Goal: Communication & Community: Answer question/provide support

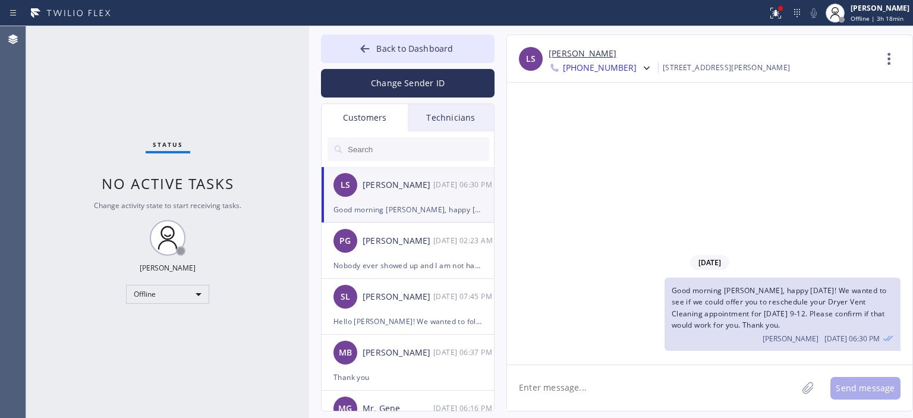
click at [601, 68] on span "[PHONE_NUMBER]" at bounding box center [600, 69] width 74 height 14
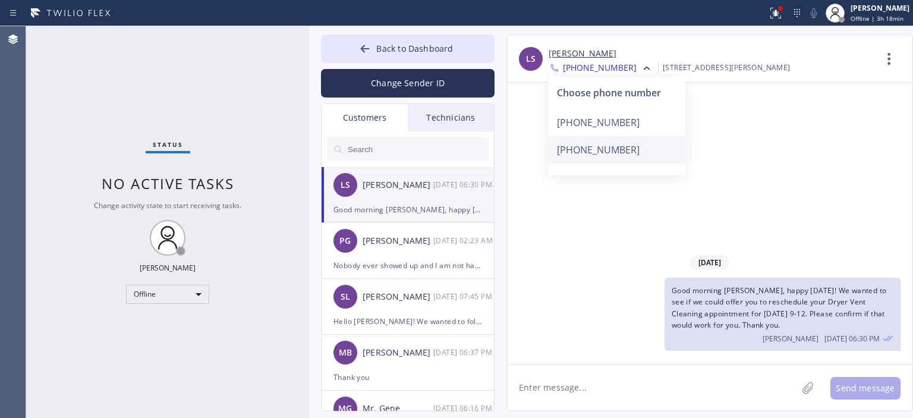
click at [624, 155] on div "[PHONE_NUMBER]" at bounding box center [617, 149] width 137 height 27
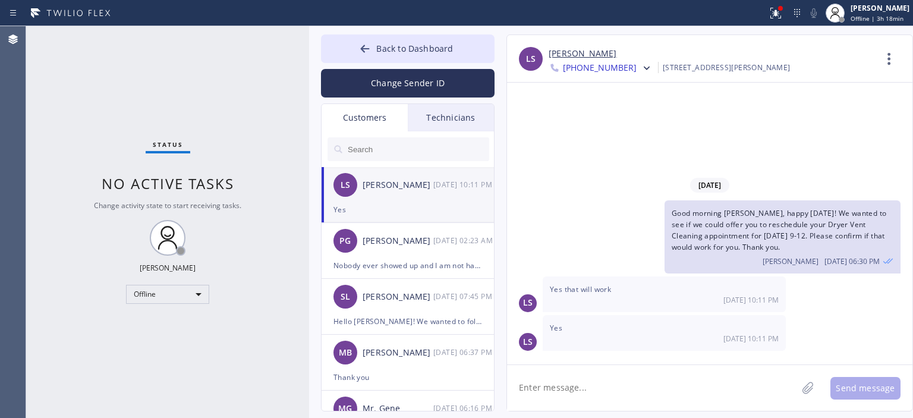
click at [573, 52] on link "[PERSON_NAME]" at bounding box center [583, 54] width 68 height 14
click at [439, 83] on button "Change Sender ID" at bounding box center [408, 83] width 174 height 29
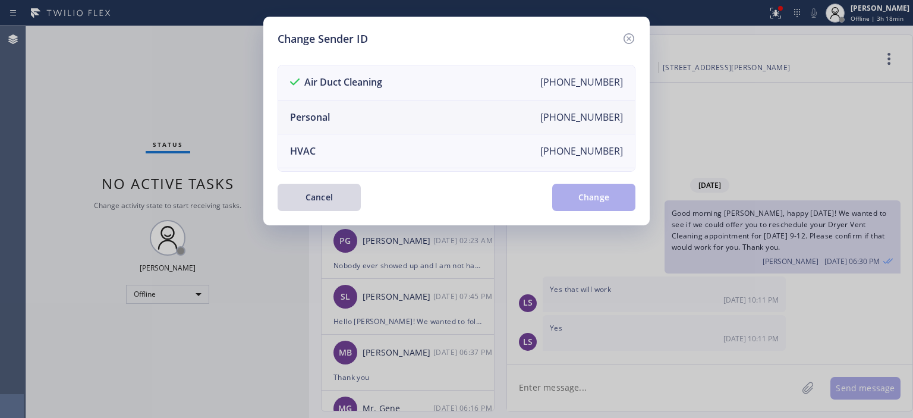
click at [406, 114] on li "Personal [PHONE_NUMBER]" at bounding box center [456, 117] width 357 height 34
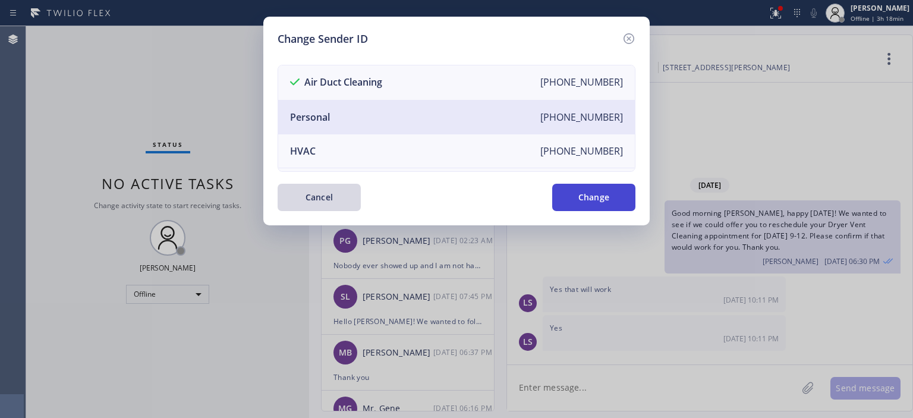
click at [594, 199] on button "Change" at bounding box center [593, 197] width 83 height 27
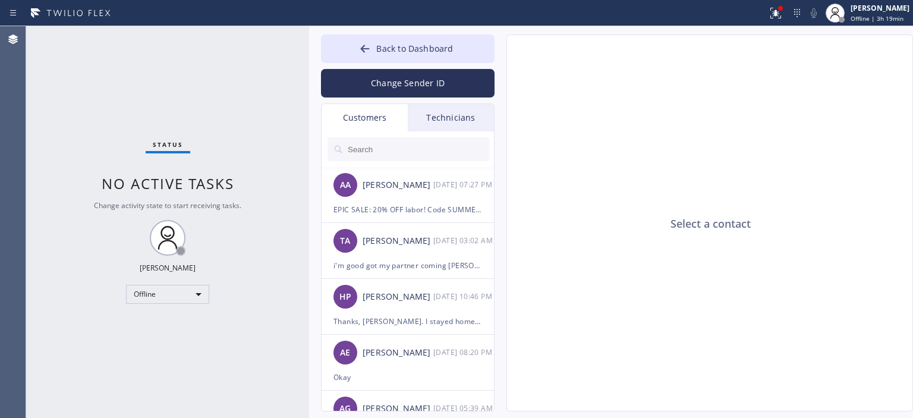
click at [458, 122] on div "Technicians" at bounding box center [451, 117] width 86 height 27
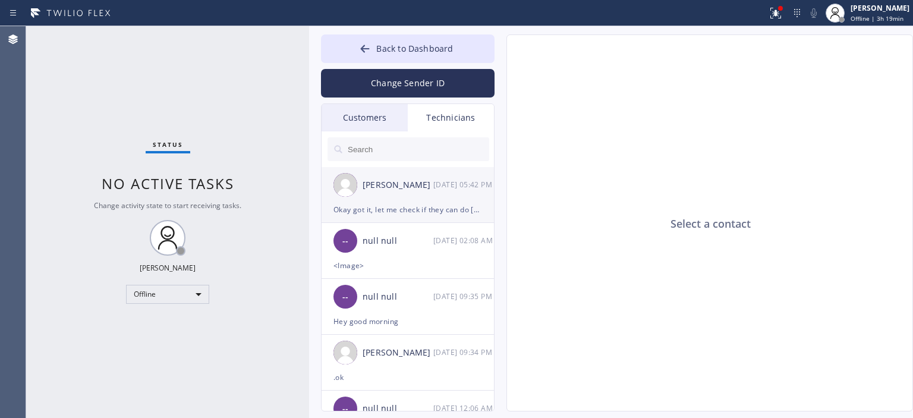
click at [439, 199] on div "[PERSON_NAME] [DATE] 05:42 PM" at bounding box center [409, 185] width 174 height 36
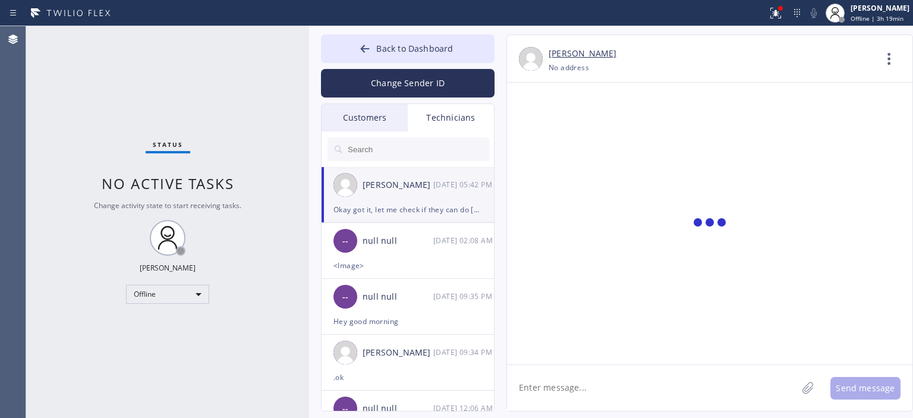
click at [599, 390] on textarea at bounding box center [652, 388] width 290 height 46
paste textarea "[PERSON_NAME]"
paste textarea "[PHONE_NUMBER] [PHONE_NUMBER]"
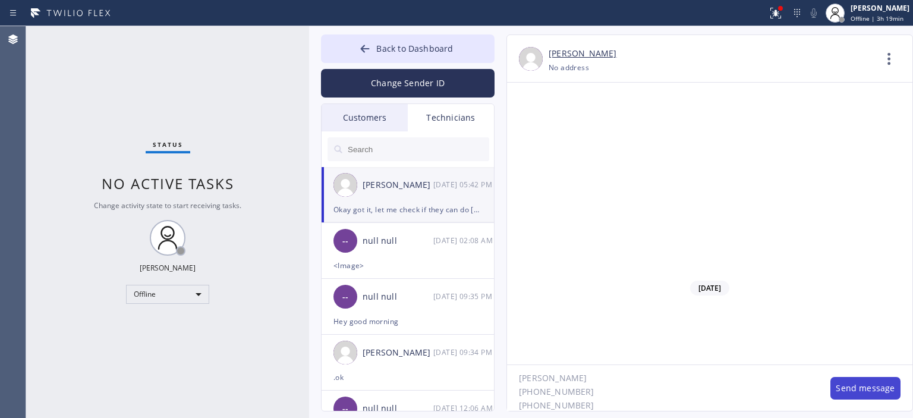
type textarea "[PERSON_NAME] [PHONE_NUMBER] [PHONE_NUMBER]"
click at [852, 386] on button "Send message" at bounding box center [866, 388] width 70 height 23
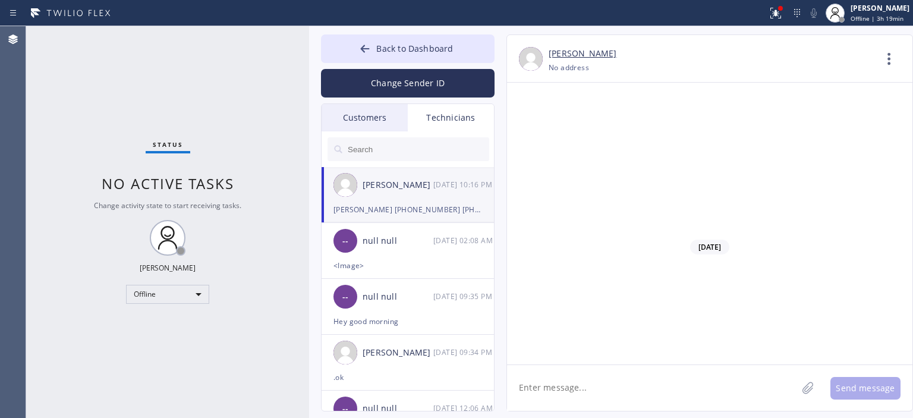
click at [574, 385] on textarea at bounding box center [652, 388] width 290 height 46
paste textarea "[STREET_ADDRESS]"
type textarea "[STREET_ADDRESS]"
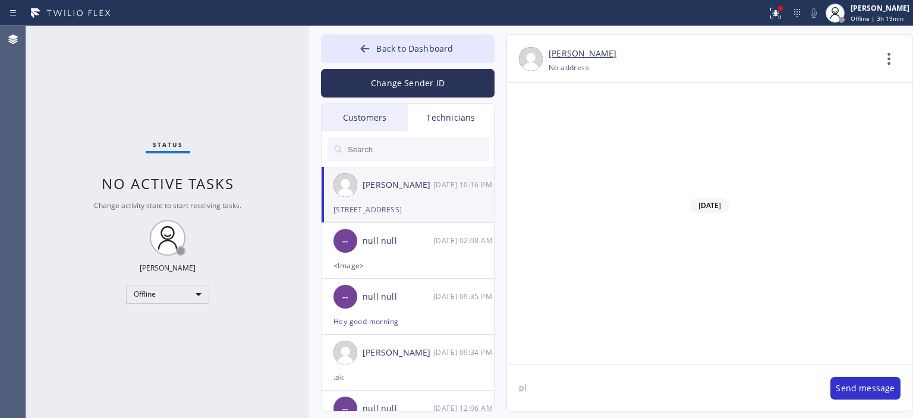
type textarea "p"
type textarea "customer apporved to do [DATE]"
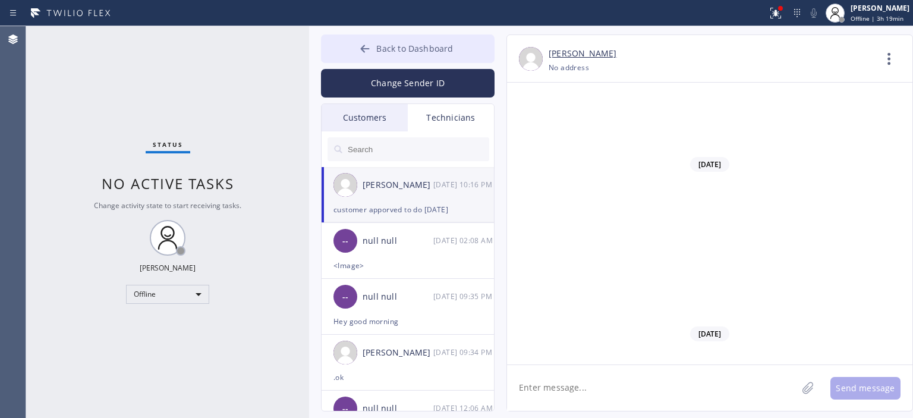
click at [338, 52] on button "Back to Dashboard" at bounding box center [408, 48] width 174 height 29
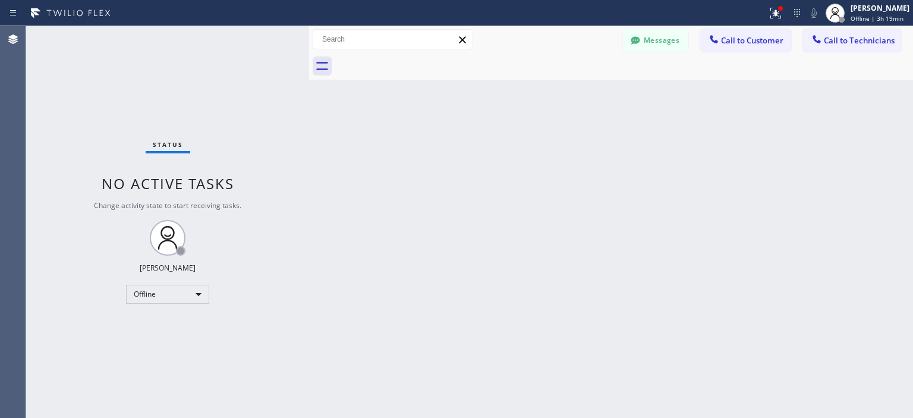
click at [55, 117] on div "Status No active tasks Change activity state to start receiving tasks. [PERSON_…" at bounding box center [167, 222] width 283 height 392
click at [664, 47] on button "Messages" at bounding box center [655, 40] width 65 height 23
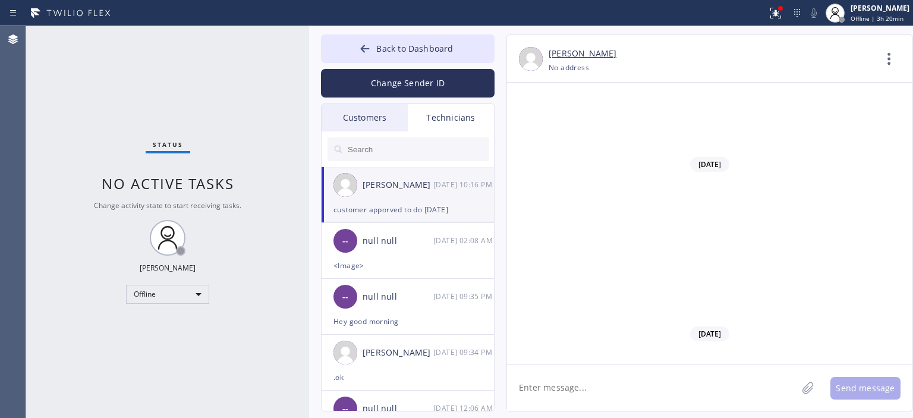
click at [377, 118] on div "Customers" at bounding box center [365, 117] width 86 height 27
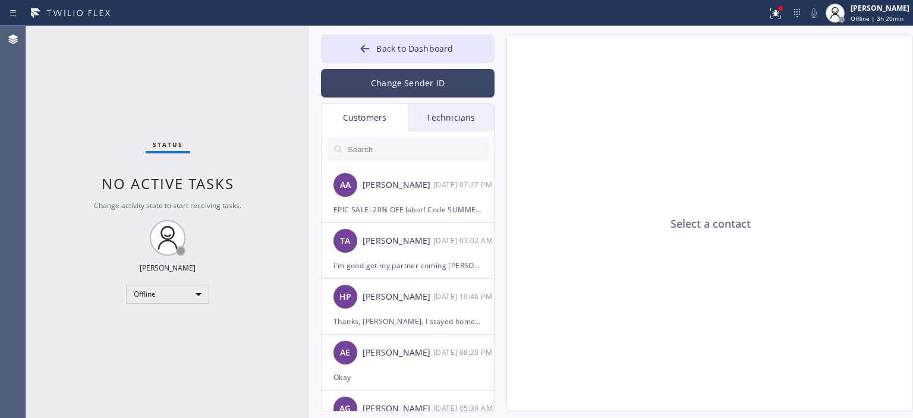
click at [426, 76] on button "Change Sender ID" at bounding box center [408, 83] width 174 height 29
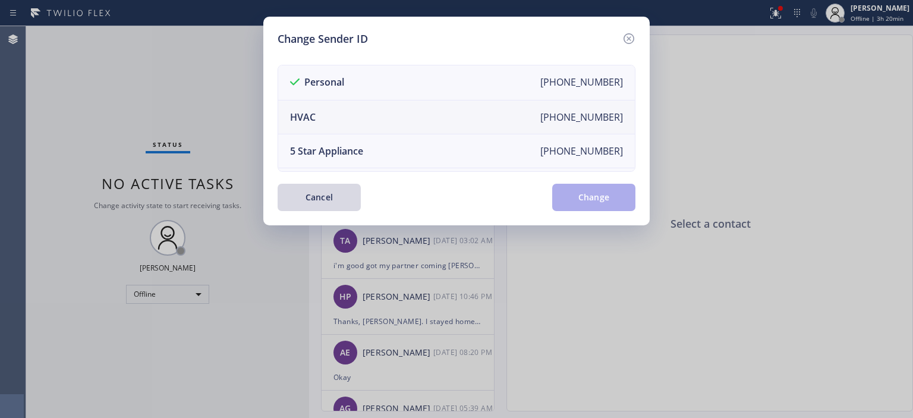
scroll to position [139, 0]
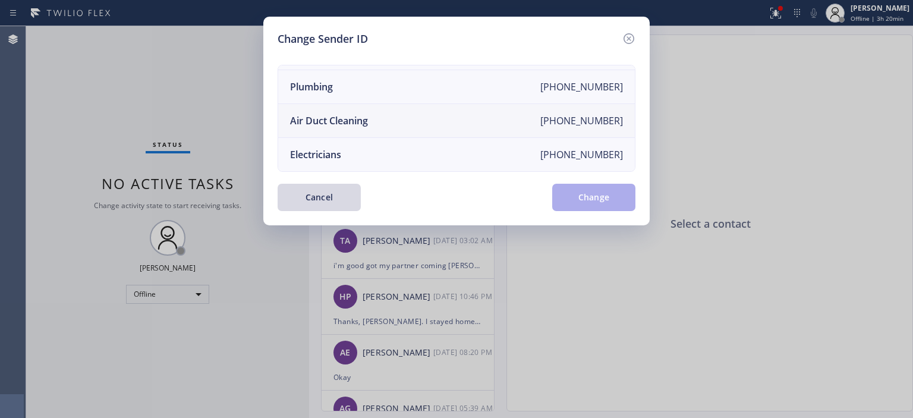
click at [394, 115] on li "Air Duct Cleaning [PHONE_NUMBER]" at bounding box center [456, 121] width 357 height 34
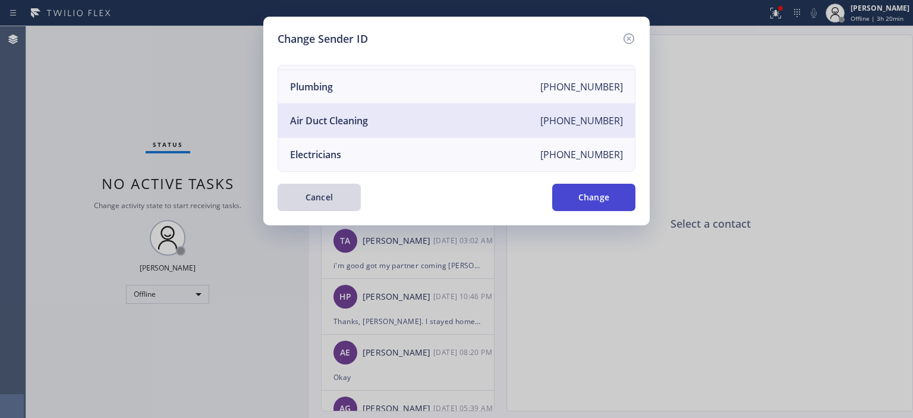
click at [591, 190] on button "Change" at bounding box center [593, 197] width 83 height 27
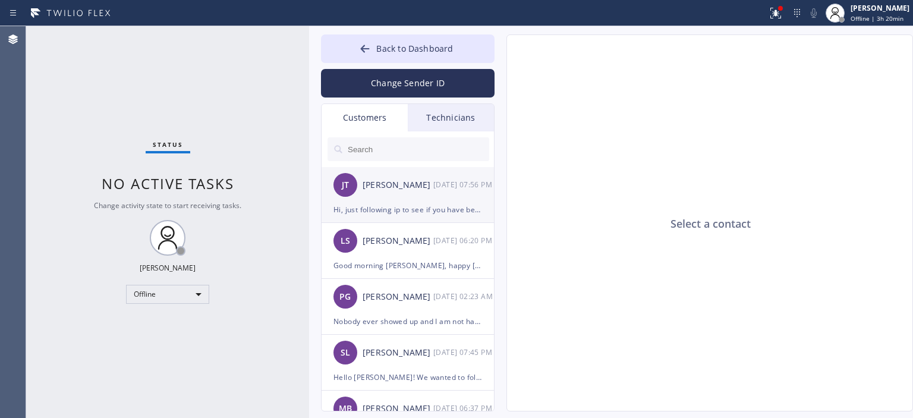
click at [399, 195] on div "[PERSON_NAME] [PERSON_NAME] [DATE] 07:56 PM" at bounding box center [409, 185] width 174 height 36
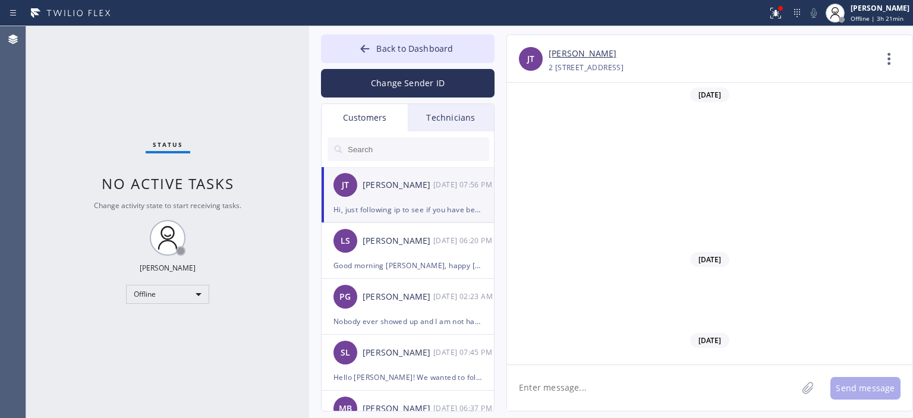
scroll to position [513, 0]
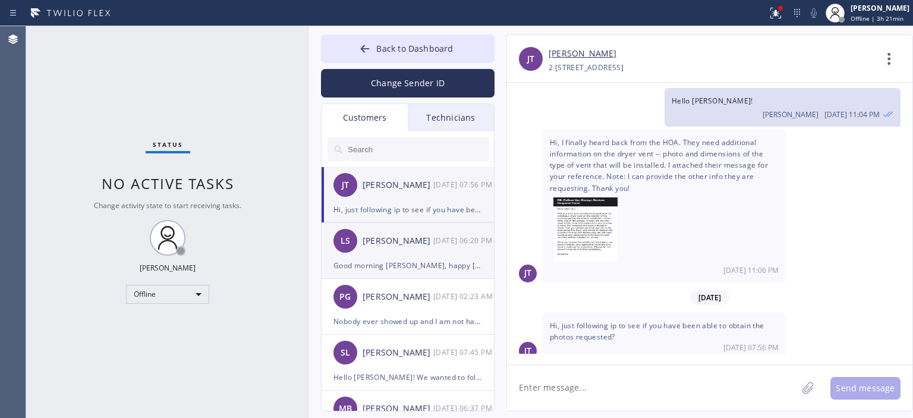
click at [428, 240] on div "[PERSON_NAME]" at bounding box center [398, 241] width 71 height 14
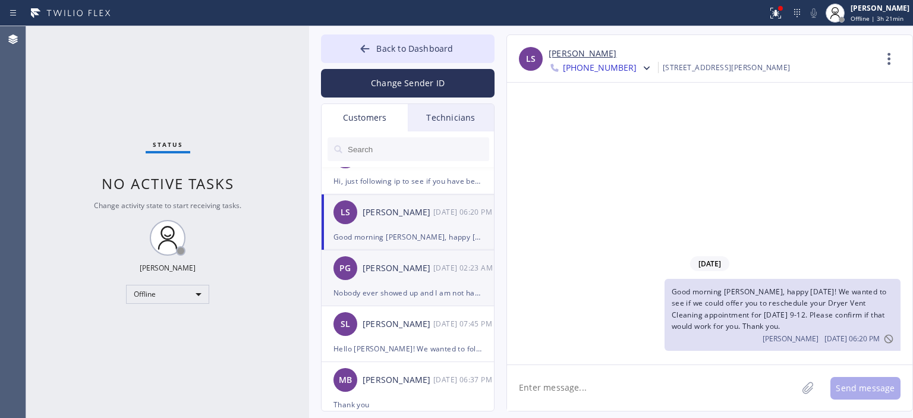
scroll to position [37, 0]
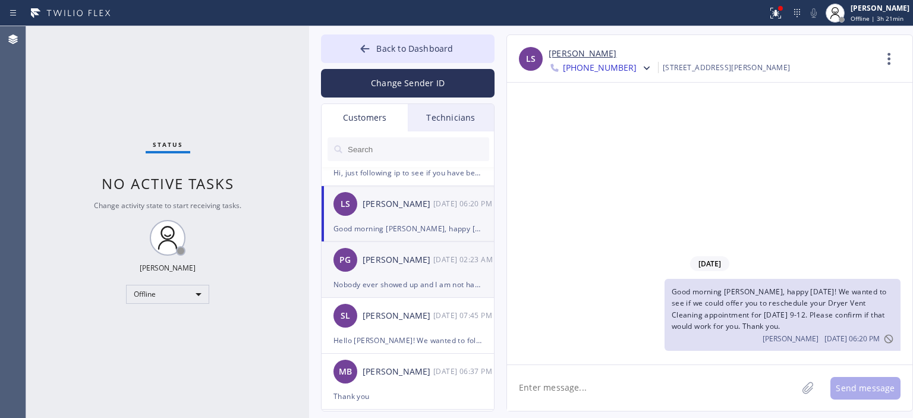
click at [423, 284] on div "Nobody ever showed up and I am not happy. Please Get someone to the house immed…" at bounding box center [408, 285] width 149 height 14
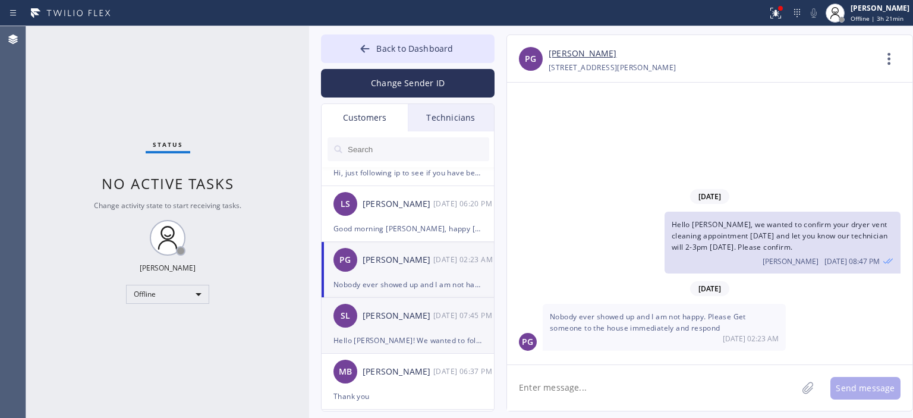
click at [424, 320] on div "[PERSON_NAME]" at bounding box center [398, 316] width 71 height 14
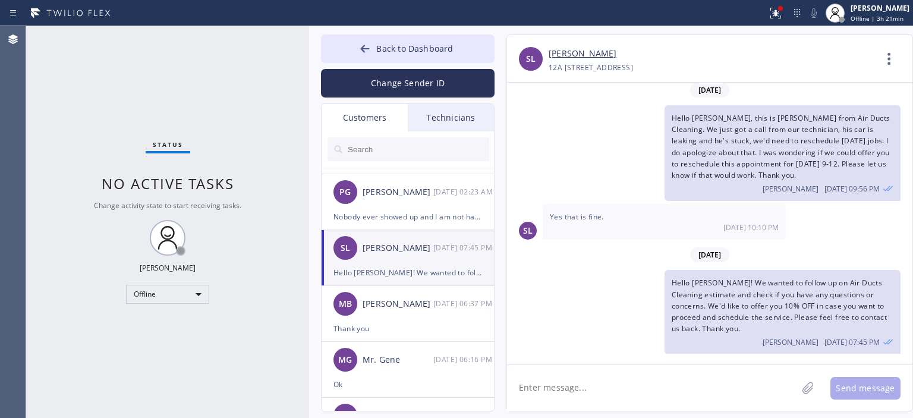
scroll to position [0, 0]
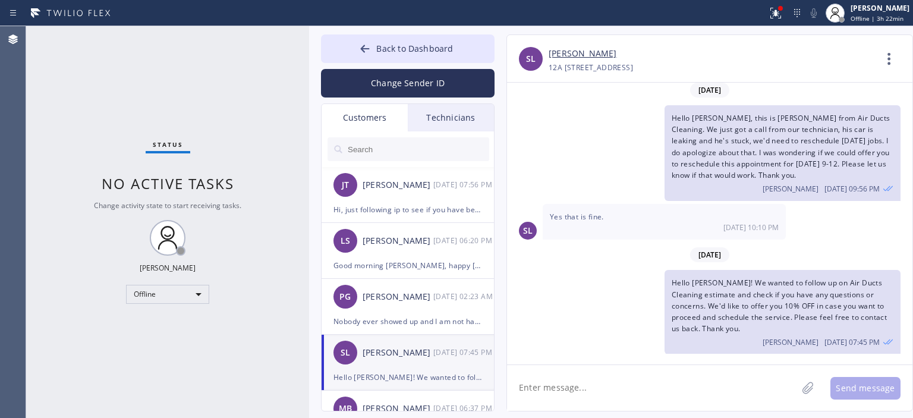
click at [397, 144] on input "text" at bounding box center [418, 149] width 143 height 24
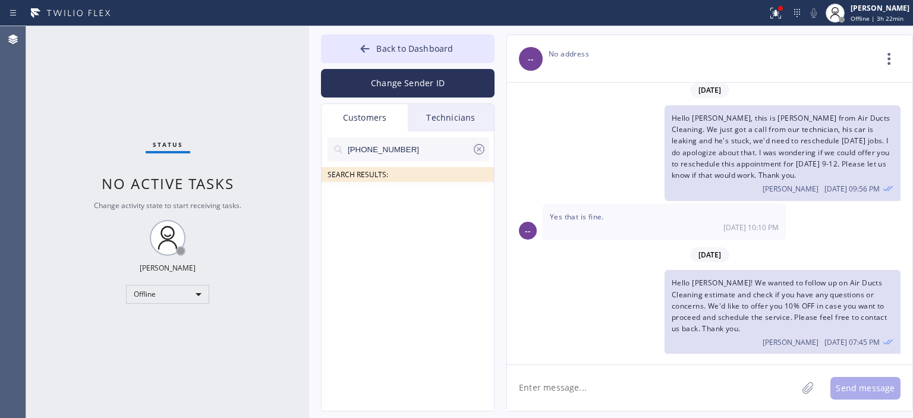
click at [413, 149] on input "[PHONE_NUMBER]" at bounding box center [409, 149] width 125 height 24
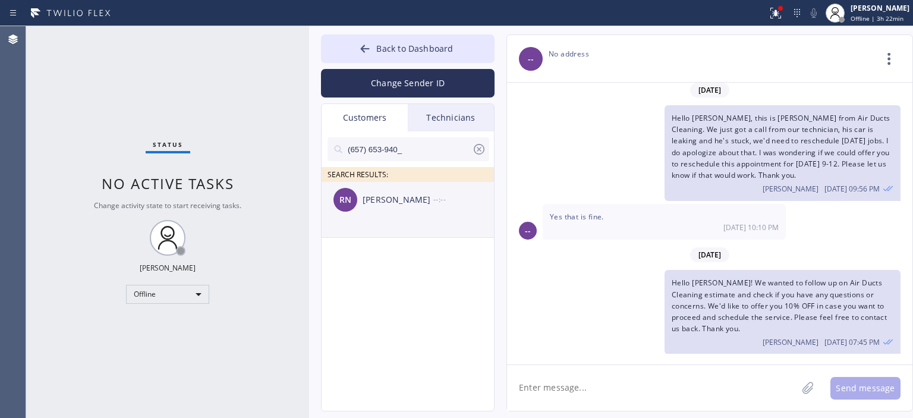
click at [397, 203] on div "[PERSON_NAME]" at bounding box center [398, 200] width 71 height 14
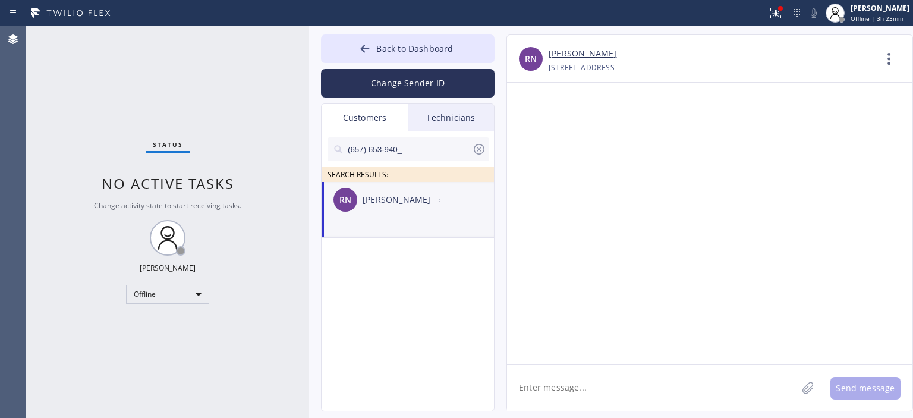
click at [602, 389] on textarea at bounding box center [652, 388] width 290 height 46
click at [867, 227] on div at bounding box center [709, 224] width 405 height 282
click at [731, 384] on textarea "Hello [PERSON_NAME], this is [PERSON_NAME] from Air Duct Cleaning." at bounding box center [663, 388] width 312 height 46
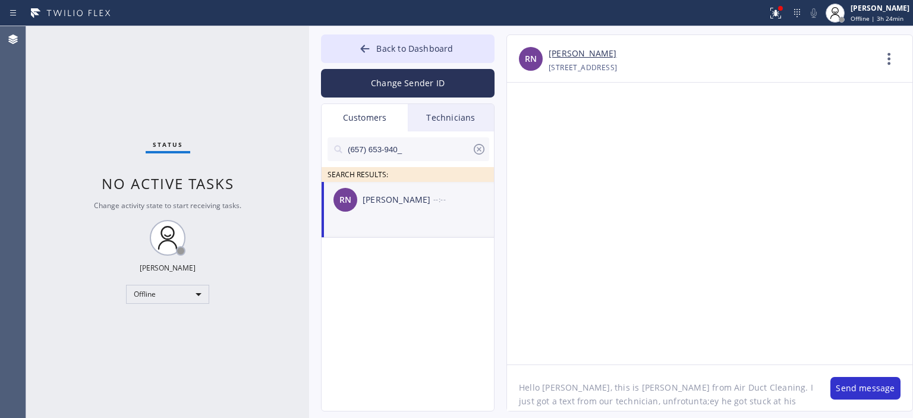
scroll to position [10, 0]
click at [763, 408] on textarea "Hello [PERSON_NAME], this is [PERSON_NAME] from Air Duct Cleaning. I just got a…" at bounding box center [663, 388] width 312 height 46
click at [712, 404] on textarea "Hello [PERSON_NAME], this is [PERSON_NAME] from Air Duct Cleaning. I just got a…" at bounding box center [663, 388] width 312 height 46
click at [778, 403] on textarea "Hello [PERSON_NAME], this is [PERSON_NAME] from Air Duct Cleaning. I just got a…" at bounding box center [663, 388] width 312 height 46
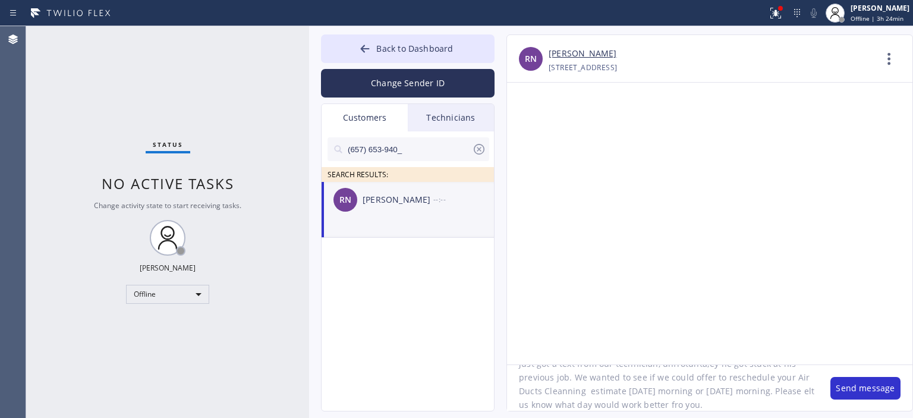
click at [683, 395] on textarea "Hello [PERSON_NAME], this is [PERSON_NAME] from Air Duct Cleaning. I just got a…" at bounding box center [663, 388] width 312 height 46
type textarea "Hello [PERSON_NAME], this is [PERSON_NAME] from Air Duct Cleaning. I just got a…"
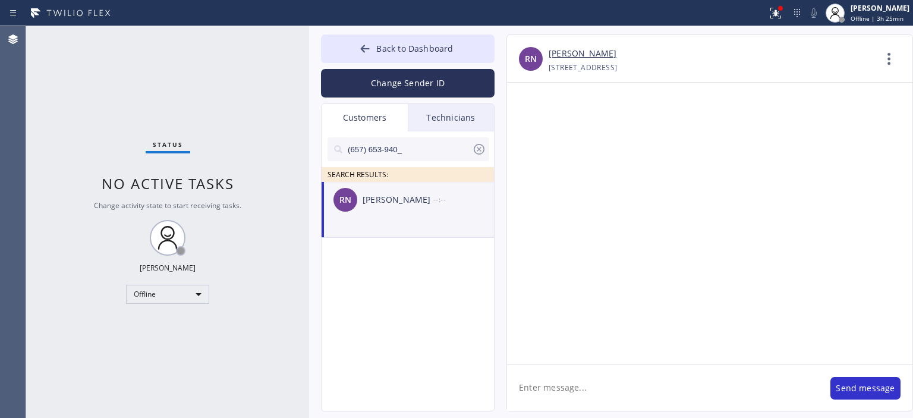
scroll to position [0, 0]
paste textarea "Hello [PERSON_NAME], this is [PERSON_NAME] from Air Duct Cleaning. I just got a…"
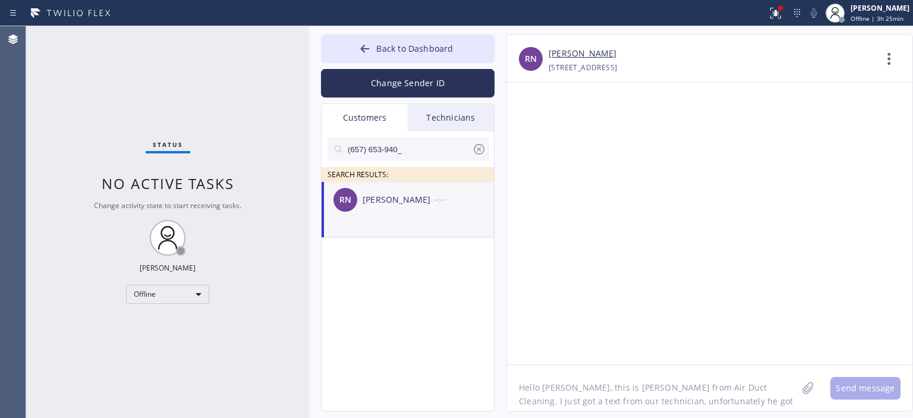
scroll to position [37, 0]
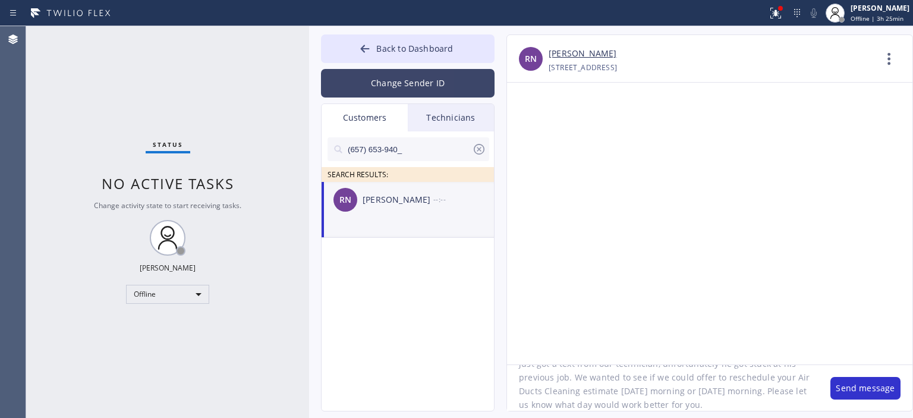
type textarea "Hello [PERSON_NAME], this is [PERSON_NAME] from Air Duct Cleaning. I just got a…"
click at [433, 83] on button "Change Sender ID" at bounding box center [408, 83] width 174 height 29
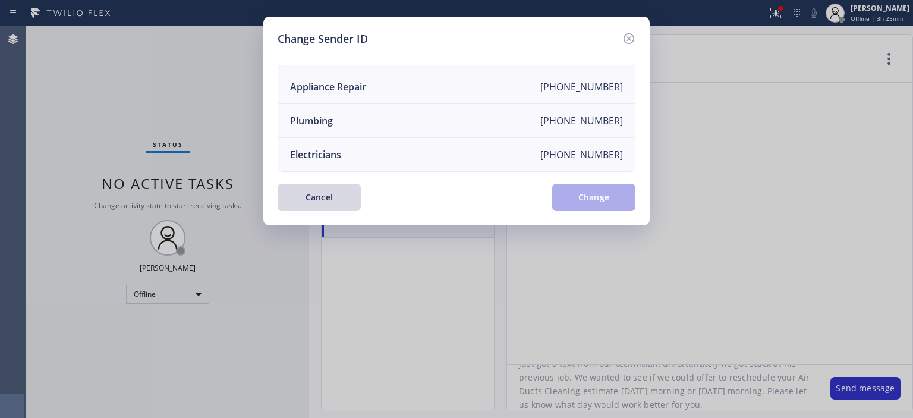
scroll to position [0, 0]
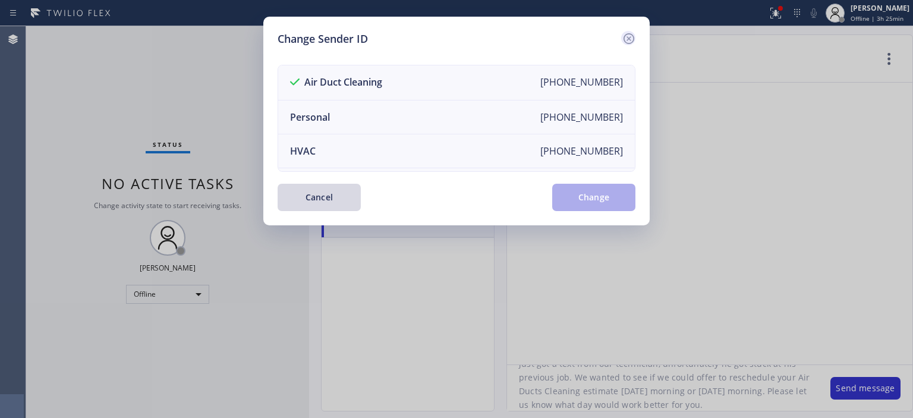
click at [632, 36] on icon at bounding box center [629, 39] width 14 height 14
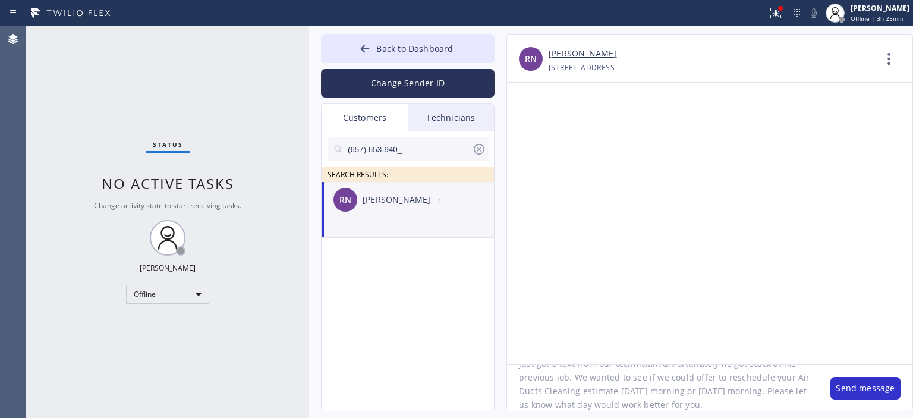
click at [873, 318] on div at bounding box center [709, 224] width 405 height 282
click at [854, 386] on button "Send message" at bounding box center [866, 388] width 70 height 23
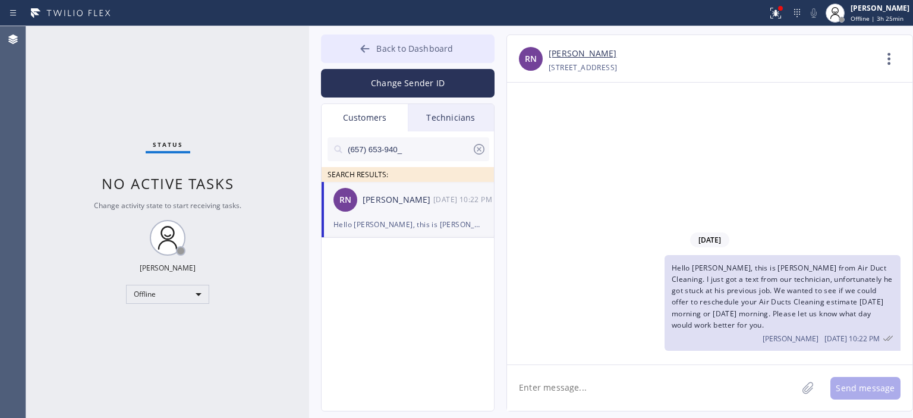
click at [366, 50] on icon at bounding box center [365, 49] width 12 height 12
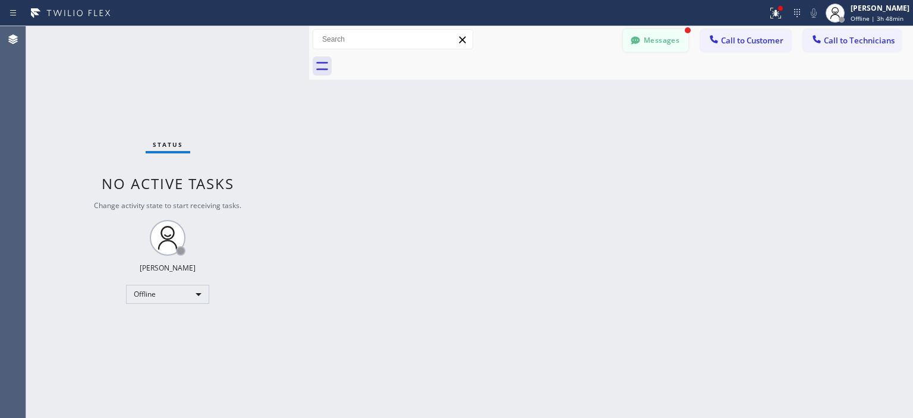
click at [645, 39] on button "Messages" at bounding box center [655, 40] width 65 height 23
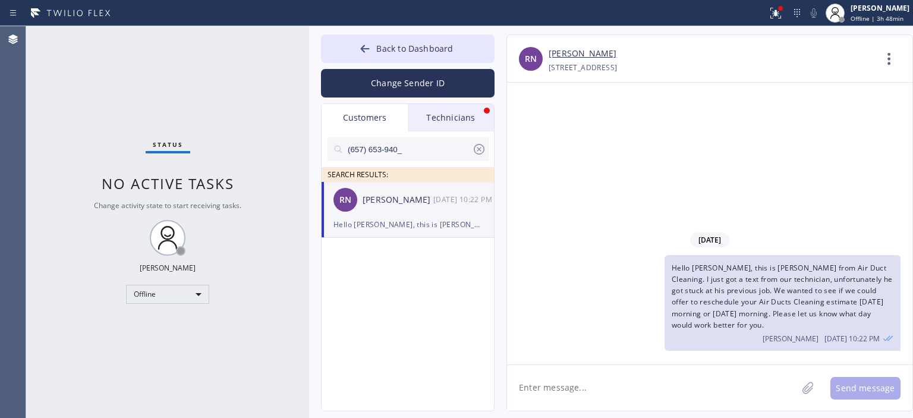
click at [473, 147] on icon at bounding box center [479, 149] width 14 height 14
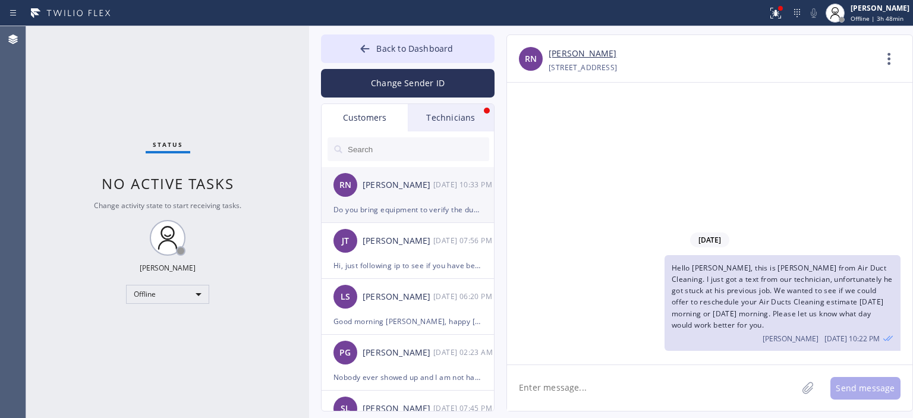
click at [442, 208] on div "Do you bring equipment to verify the ducts and plan the cleaning of it?" at bounding box center [408, 210] width 149 height 14
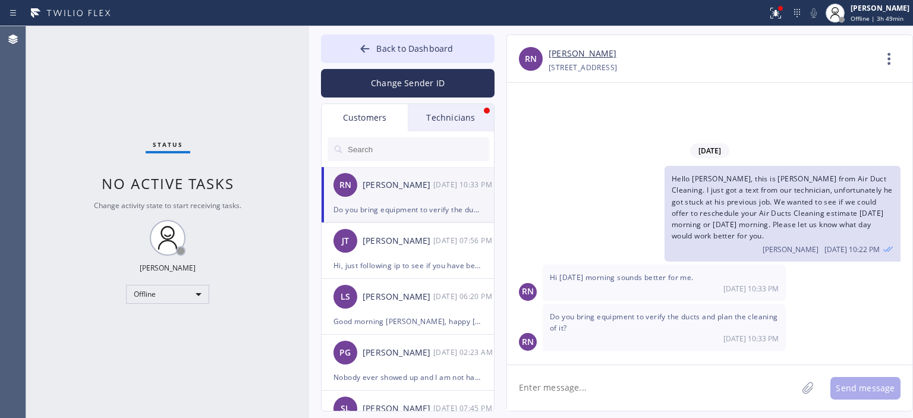
click at [877, 316] on div "RN Do you bring equipment to verify the ducts and plan the cleaning of it? [DAT…" at bounding box center [709, 327] width 405 height 47
drag, startPoint x: 551, startPoint y: 318, endPoint x: 606, endPoint y: 330, distance: 56.6
click at [606, 330] on div "Do you bring equipment to verify the ducts and plan the cleaning of it? [DATE] …" at bounding box center [664, 327] width 243 height 47
copy span "Do you bring equipment to verify the ducts and plan the cleaning of it?"
click at [45, 149] on div "Status No active tasks Change activity state to start receiving tasks. [PERSON_…" at bounding box center [167, 222] width 283 height 392
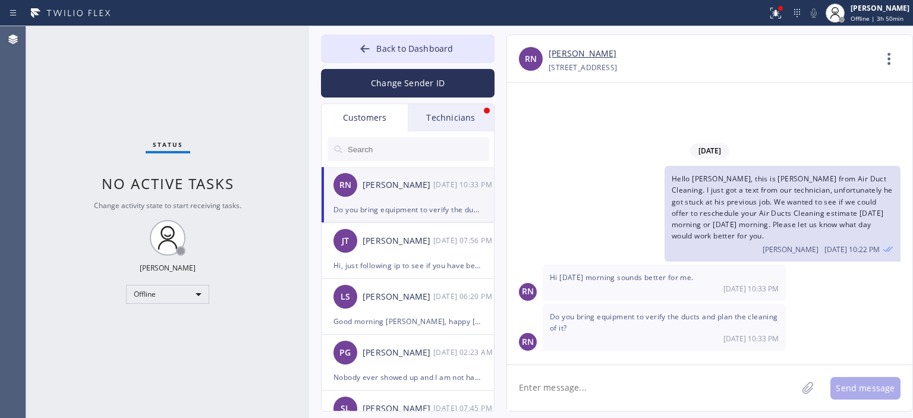
click at [411, 153] on input "text" at bounding box center [418, 149] width 143 height 24
paste input "Do you bring equipment to verify the ducts and plan the cleaning of it?"
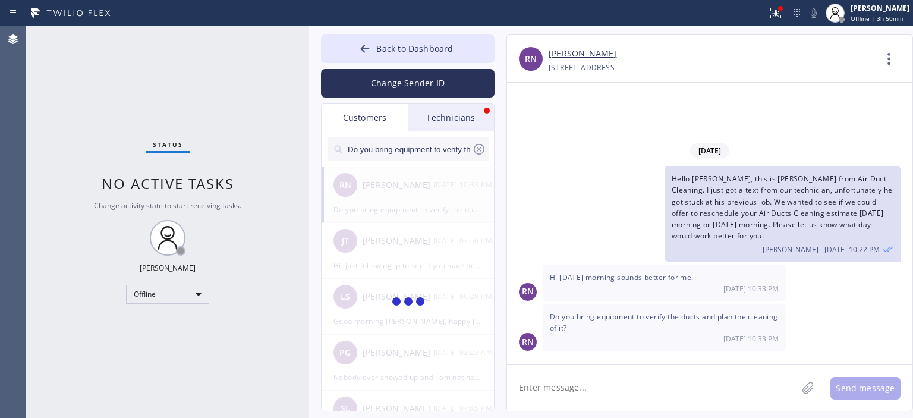
scroll to position [0, 122]
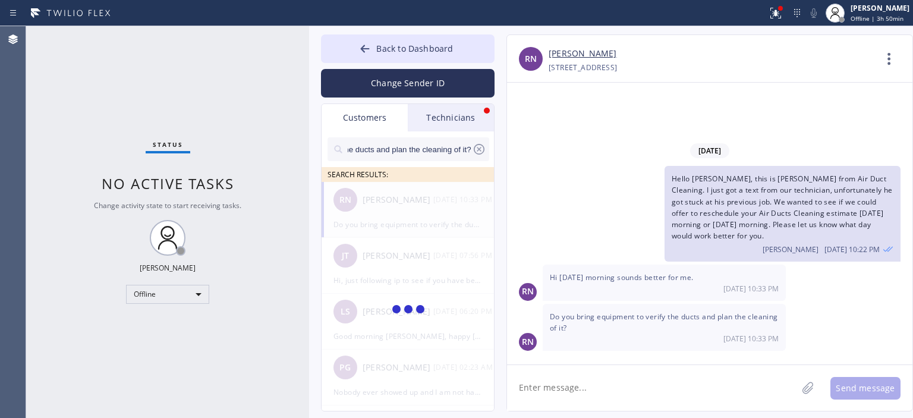
type input "Do you bring equipment to verify the ducts and plan the cleaning of it?"
click at [476, 150] on icon at bounding box center [479, 149] width 14 height 14
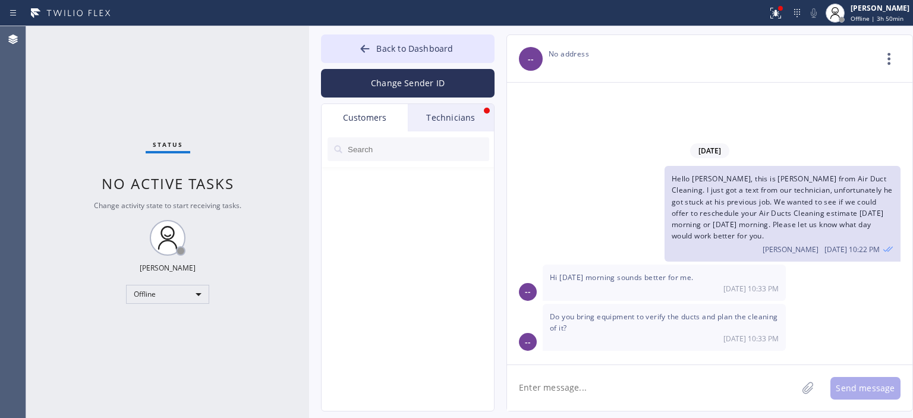
click at [419, 153] on input "text" at bounding box center [418, 149] width 143 height 24
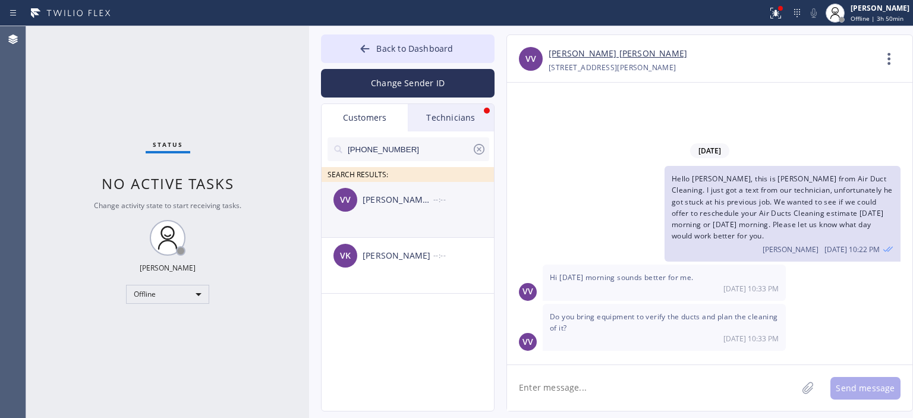
click at [413, 218] on li "VV [PERSON_NAME] [PERSON_NAME] --:--" at bounding box center [409, 210] width 174 height 56
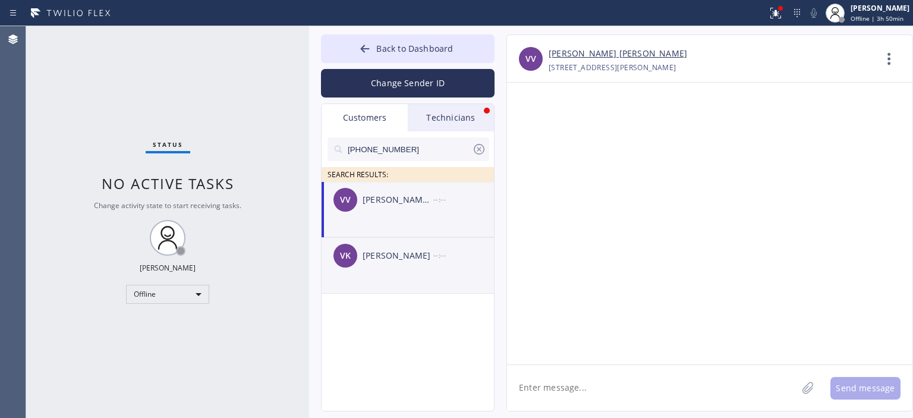
click at [424, 249] on div "[PERSON_NAME]" at bounding box center [398, 256] width 71 height 14
click at [426, 198] on div "[PERSON_NAME] [PERSON_NAME]" at bounding box center [398, 200] width 71 height 14
click at [427, 244] on div "VK [PERSON_NAME] --:--" at bounding box center [409, 256] width 174 height 36
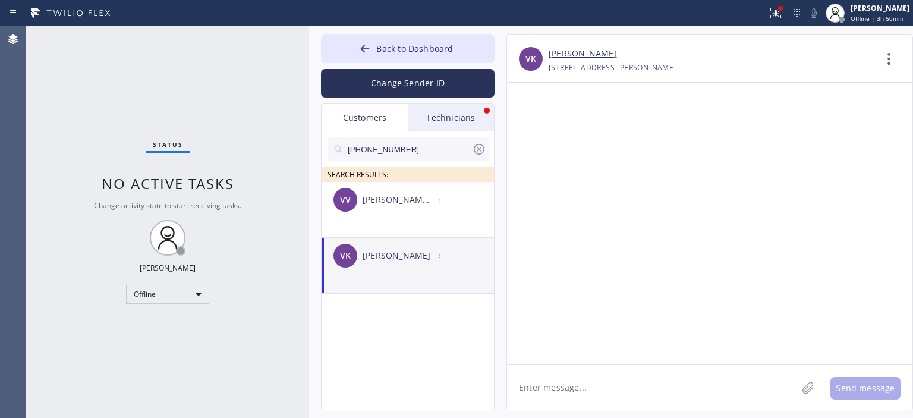
click at [588, 383] on textarea at bounding box center [652, 388] width 290 height 46
type textarea "Hello [PERSON_NAME], this is [PERSON_NAME]. I just called you, sorry if I"
click at [618, 388] on textarea "Hello [PERSON_NAME], this is [PERSON_NAME]. I just called you, sorry if I" at bounding box center [663, 388] width 312 height 46
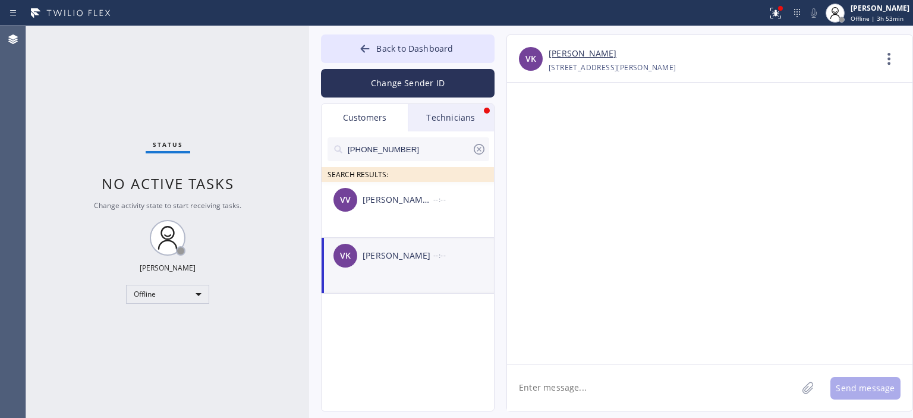
paste textarea "Hey [Client's Name], this is [Your Name] from [Your Company]. Sorry for catchin…"
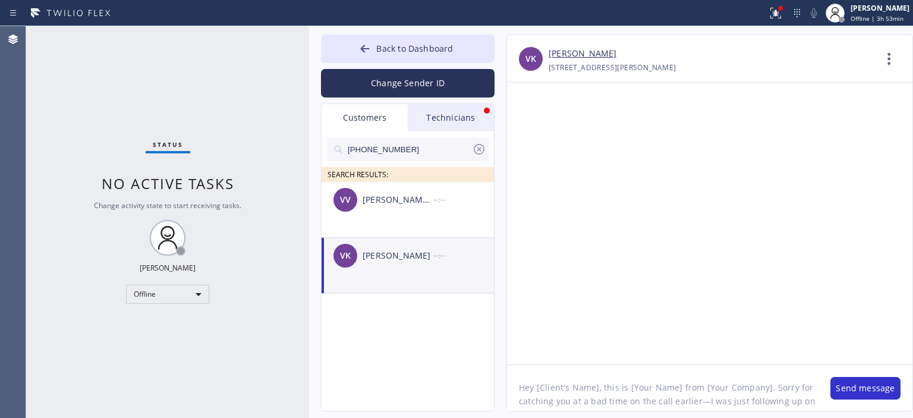
drag, startPoint x: 537, startPoint y: 389, endPoint x: 597, endPoint y: 392, distance: 60.1
click at [597, 392] on textarea "Hey [Client's Name], this is [Your Name] from [Your Company]. Sorry for catchin…" at bounding box center [663, 388] width 312 height 46
drag, startPoint x: 590, startPoint y: 387, endPoint x: 602, endPoint y: 388, distance: 12.5
click at [602, 388] on textarea "Hey [PERSON_NAME], this is [Your Name] from [Your Company]. Sorry for catching …" at bounding box center [663, 388] width 312 height 46
click at [615, 386] on textarea "Hey [PERSON_NAME], this is [Your Name] from [Your Company]. Sorry for catching …" at bounding box center [663, 388] width 312 height 46
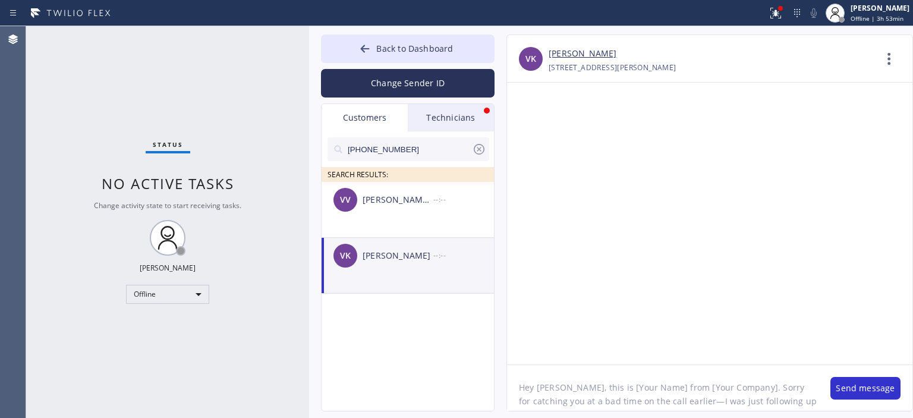
drag, startPoint x: 594, startPoint y: 386, endPoint x: 644, endPoint y: 388, distance: 50.0
click at [644, 388] on textarea "Hey [PERSON_NAME], this is [Your Name] from [Your Company]. Sorry for catching …" at bounding box center [663, 388] width 312 height 46
drag, startPoint x: 635, startPoint y: 386, endPoint x: 697, endPoint y: 389, distance: 62.5
click at [697, 389] on textarea "Hey [PERSON_NAME], this is [PERSON_NAME] from [Your Company]. Sorry for catchin…" at bounding box center [663, 388] width 312 height 46
click at [716, 399] on textarea "Hey [PERSON_NAME], this is [PERSON_NAME] from 5 Star Air. Sorry for catching yo…" at bounding box center [663, 388] width 312 height 46
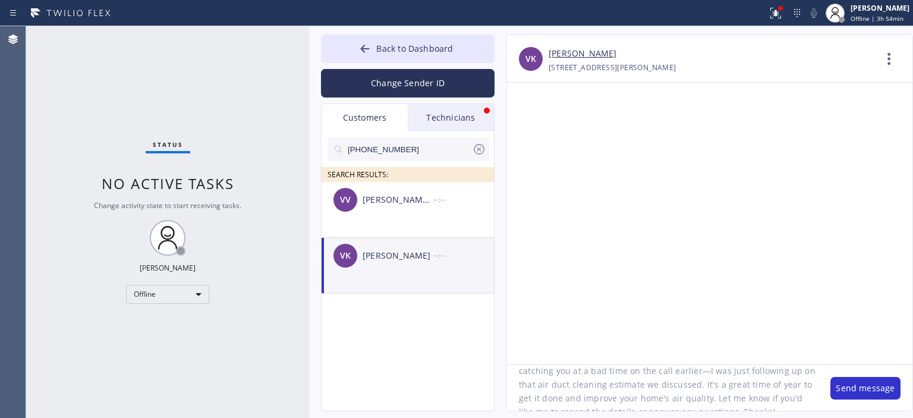
scroll to position [31, 0]
drag, startPoint x: 556, startPoint y: 384, endPoint x: 606, endPoint y: 385, distance: 50.5
click at [606, 385] on textarea "Hey [PERSON_NAME], this is [PERSON_NAME] from 5 Star Air. Sorry for catching yo…" at bounding box center [663, 388] width 312 height 46
click at [579, 405] on textarea "Hey [PERSON_NAME], this is [PERSON_NAME] from 5 Star Air. Sorry for catching yo…" at bounding box center [663, 388] width 312 height 46
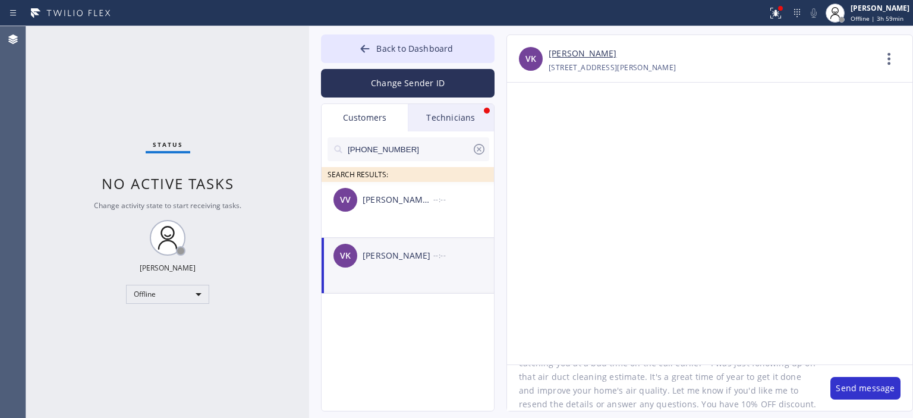
click at [578, 404] on textarea "Hey [PERSON_NAME], this is [PERSON_NAME] from 5 Star Air. Sorry for catching yo…" at bounding box center [663, 388] width 312 height 46
click at [584, 403] on textarea "Hey [PERSON_NAME], this is [PERSON_NAME] from 5 Star Air. Sorry for catching yo…" at bounding box center [663, 388] width 312 height 46
click at [688, 405] on textarea "Hey [PERSON_NAME], this is [PERSON_NAME] from 5 Star Air. Sorry for catching yo…" at bounding box center [663, 388] width 312 height 46
drag, startPoint x: 562, startPoint y: 391, endPoint x: 725, endPoint y: 408, distance: 163.2
click at [725, 408] on textarea "Hey [PERSON_NAME], this is [PERSON_NAME] from 5 Star Air. Sorry for catching yo…" at bounding box center [663, 388] width 312 height 46
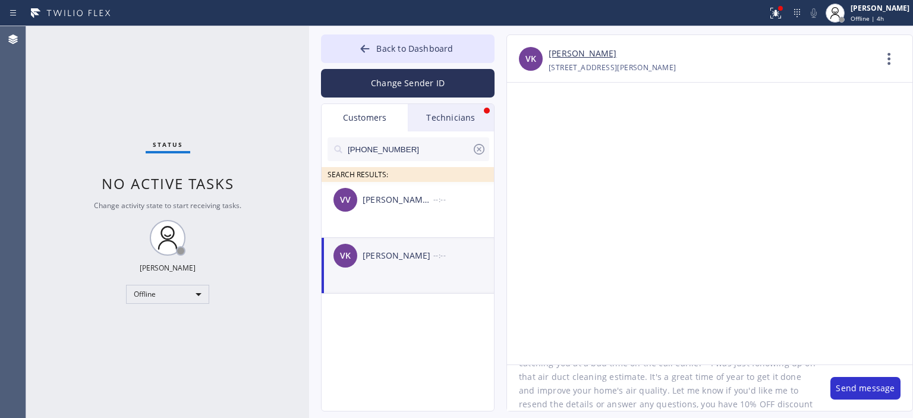
type textarea "Hey [PERSON_NAME], this is [PERSON_NAME] from 5 Star Air. Sorry for catching yo…"
click at [686, 385] on textarea "Hey [PERSON_NAME], this is [PERSON_NAME] from 5 Star Air. Sorry for catching yo…" at bounding box center [663, 388] width 312 height 46
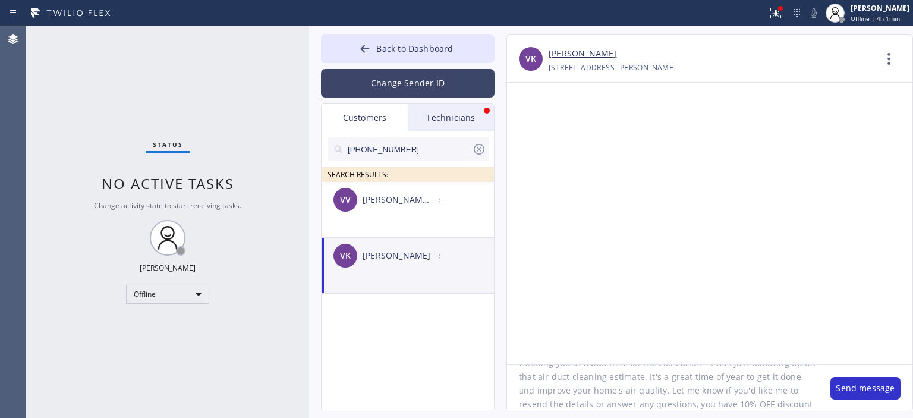
click at [447, 90] on button "Change Sender ID" at bounding box center [408, 83] width 174 height 29
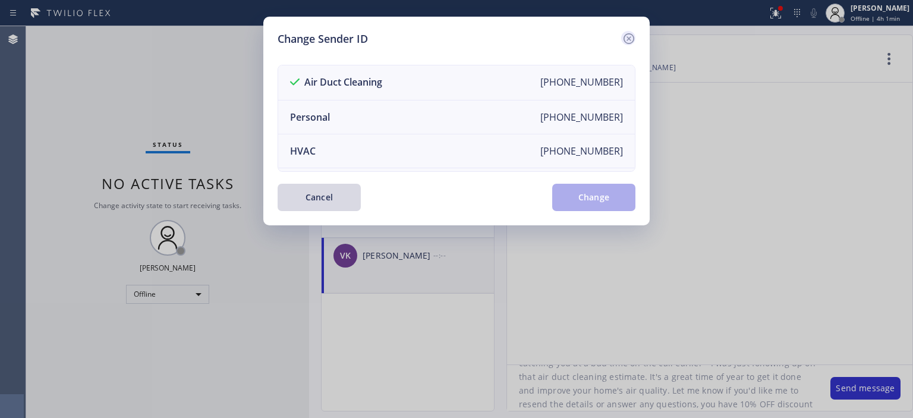
click at [626, 38] on icon at bounding box center [629, 39] width 14 height 14
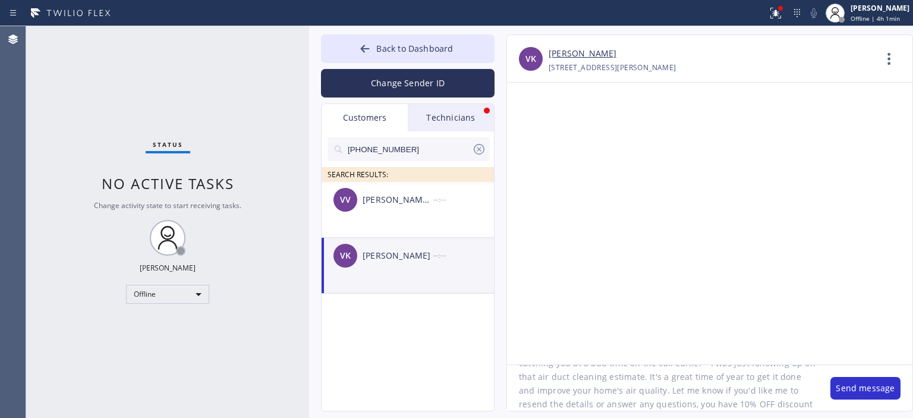
click at [752, 398] on textarea "Hey [PERSON_NAME], this is [PERSON_NAME] from 5 Star Air. Sorry for catching yo…" at bounding box center [663, 388] width 312 height 46
click at [857, 388] on button "Send message" at bounding box center [866, 388] width 70 height 23
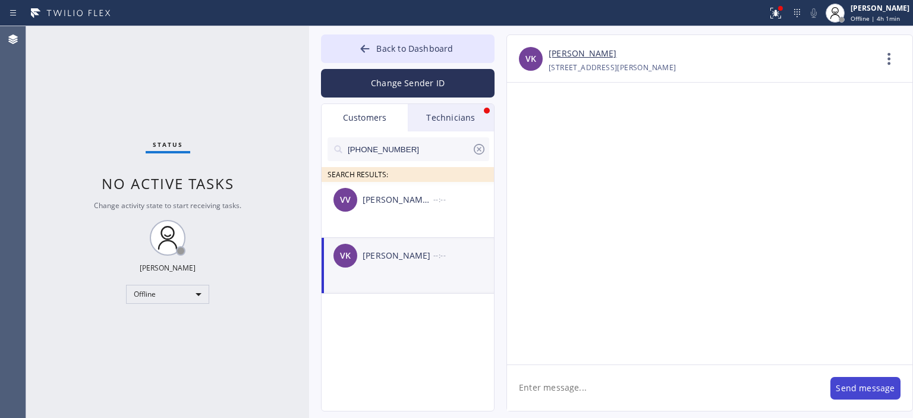
scroll to position [0, 0]
